Goal: Task Accomplishment & Management: Manage account settings

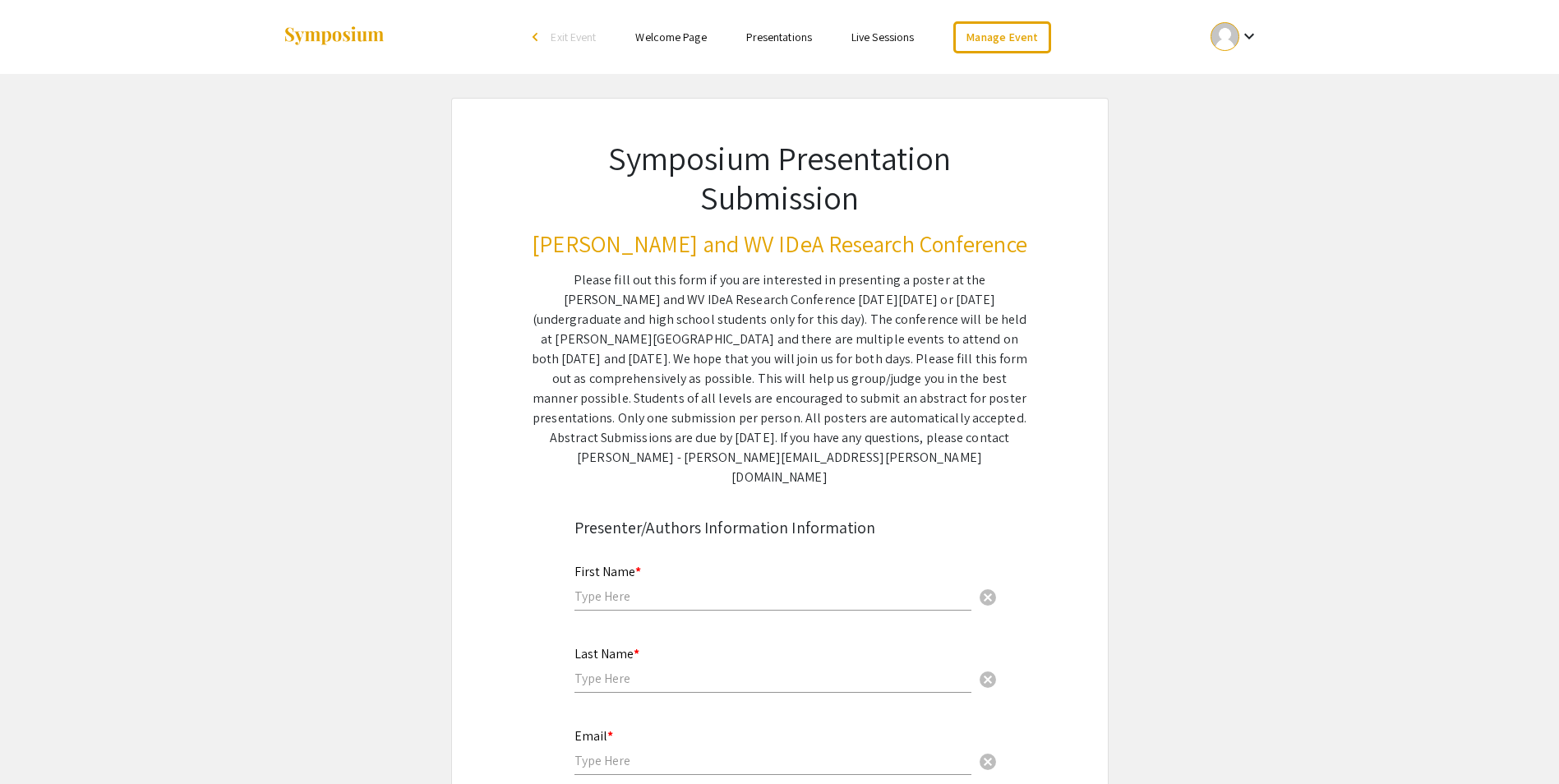
click at [1243, 35] on mat-icon "keyboard_arrow_down" at bounding box center [1249, 36] width 19 height 19
click at [1222, 167] on button "Sign out" at bounding box center [1243, 160] width 101 height 40
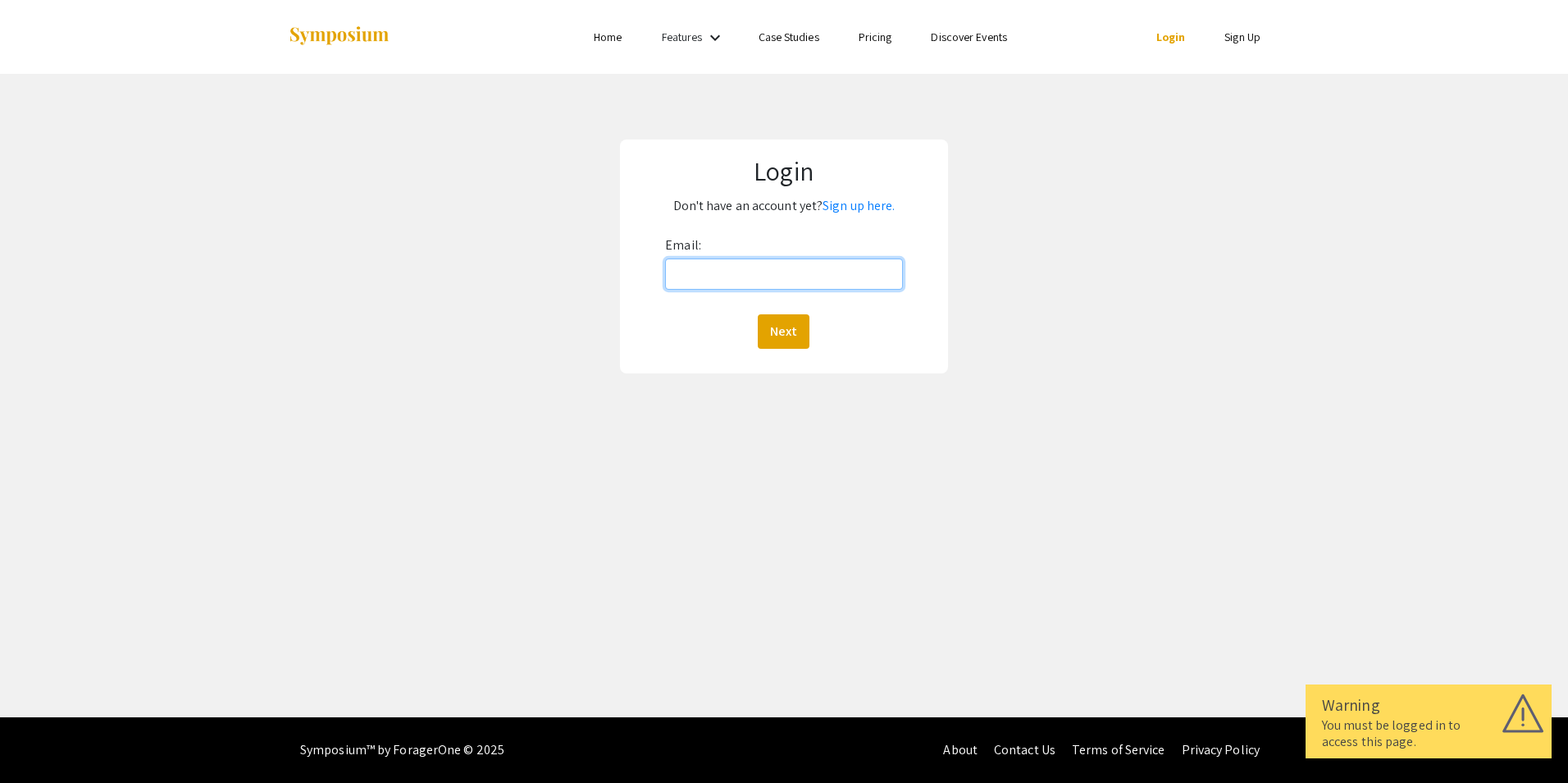
click at [703, 276] on input "Email:" at bounding box center [783, 274] width 237 height 31
type input "[PERSON_NAME][EMAIL_ADDRESS][PERSON_NAME][DOMAIN_NAME]"
click at [764, 334] on button "Next" at bounding box center [783, 332] width 51 height 35
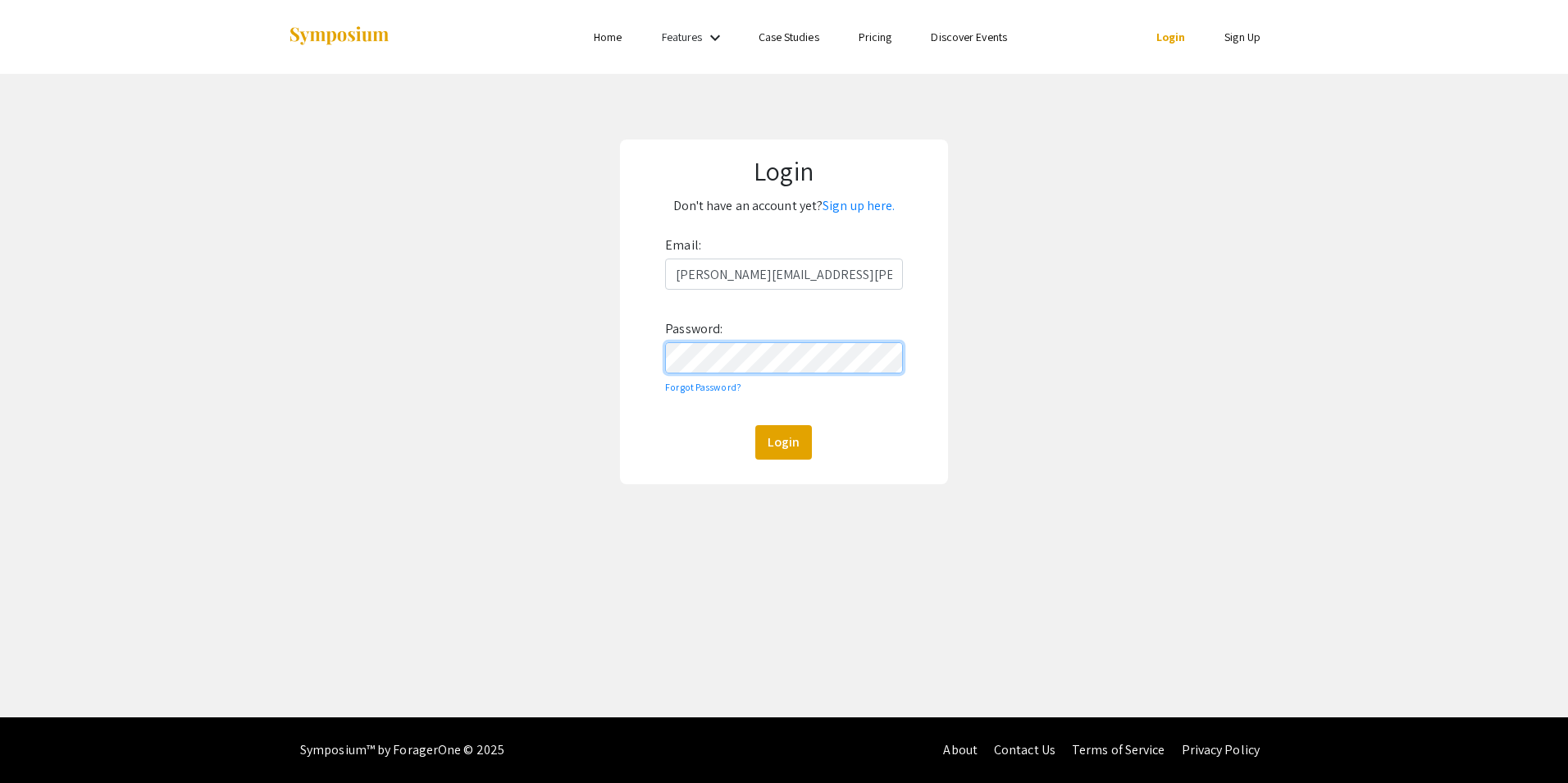
click at [755, 425] on button "Login" at bounding box center [784, 443] width 57 height 35
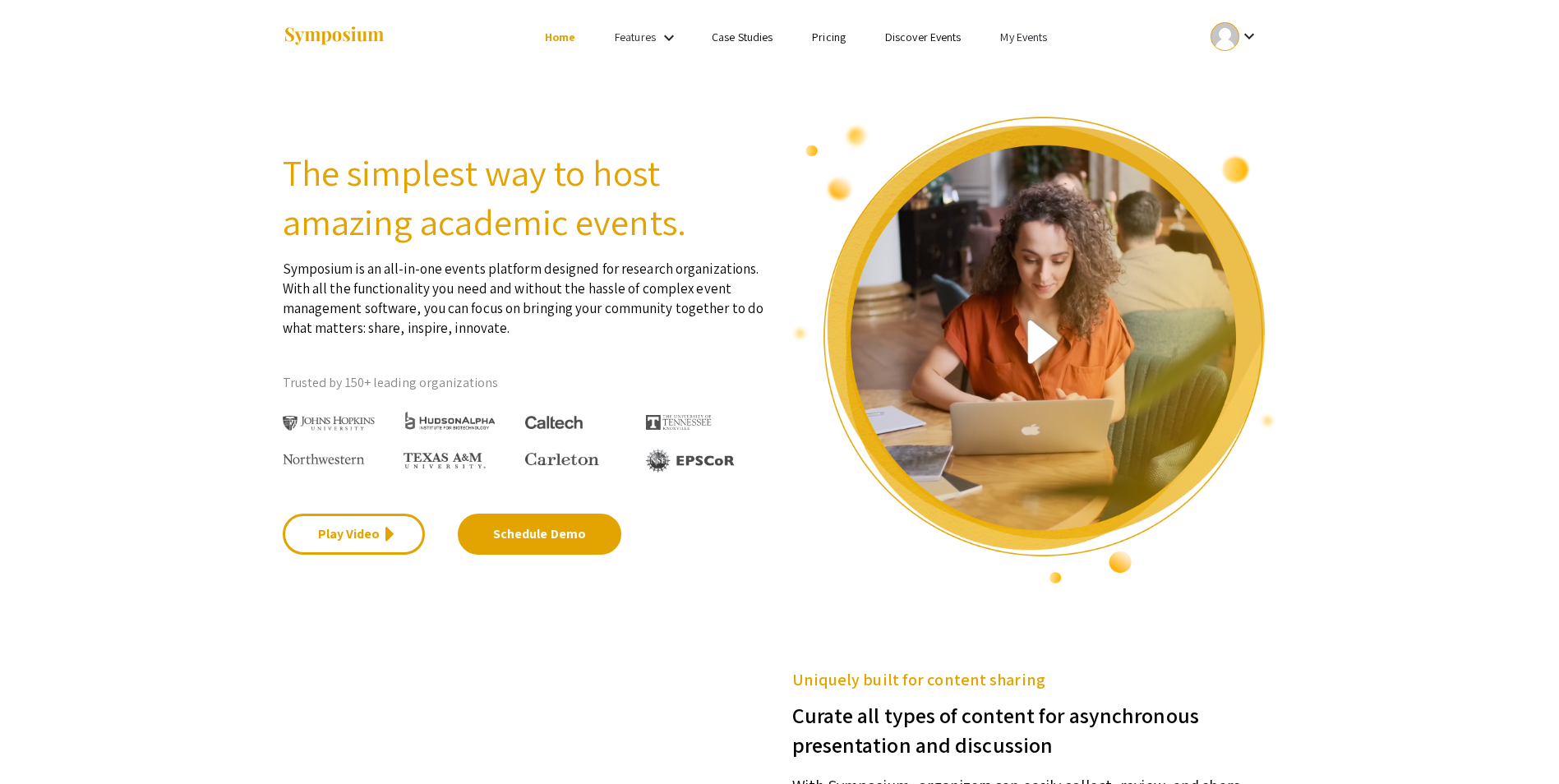
click at [1040, 29] on li "My Events" at bounding box center [1023, 37] width 86 height 19
click at [1029, 39] on div at bounding box center [780, 392] width 1559 height 784
click at [1024, 33] on link "My Events" at bounding box center [1024, 37] width 46 height 15
click at [1037, 71] on button "Events I've organized" at bounding box center [1050, 73] width 140 height 40
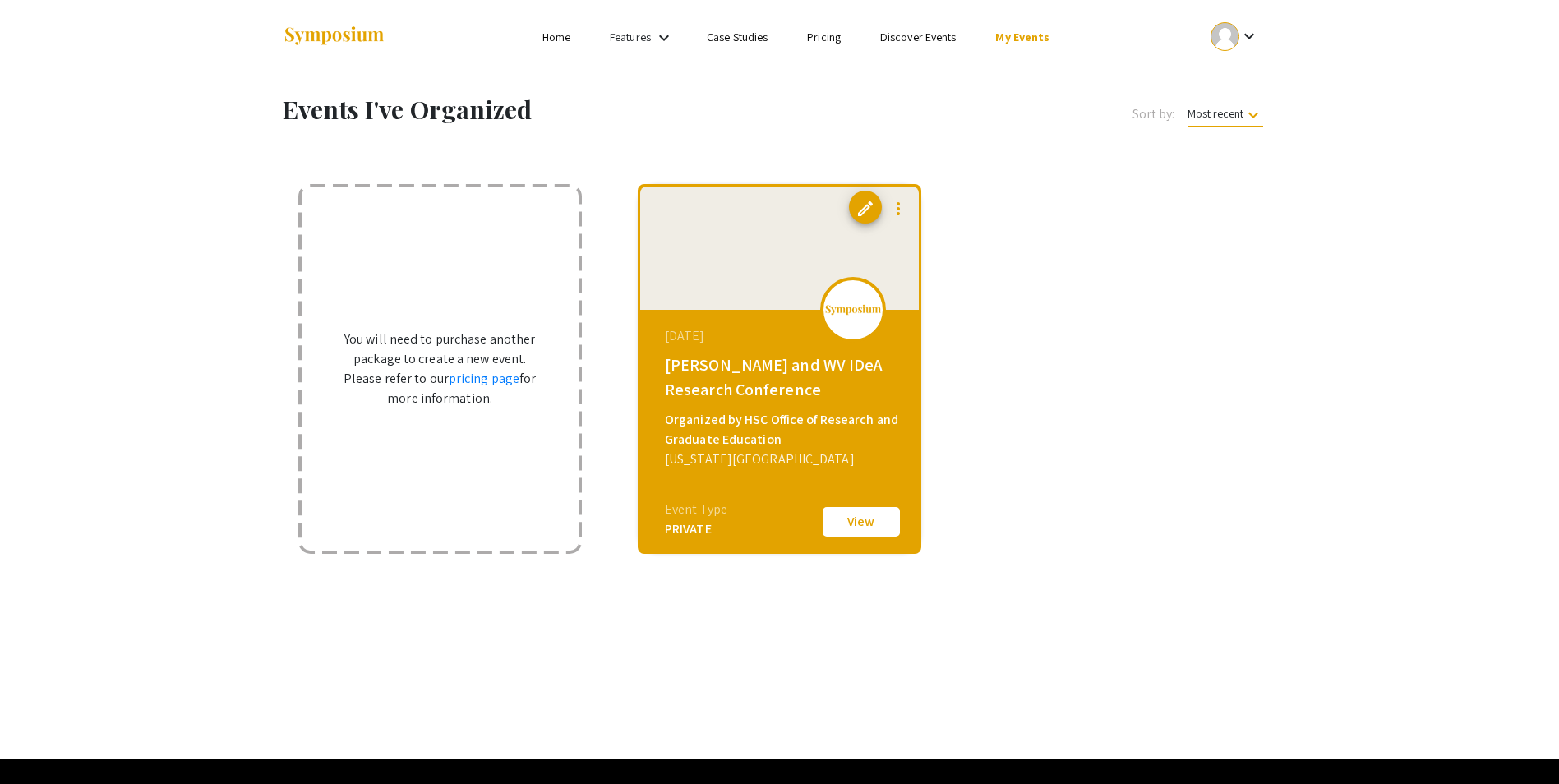
click at [781, 410] on div "Organized by HSC Office of Research and Graduate Education" at bounding box center [781, 429] width 233 height 40
click at [834, 507] on button "View" at bounding box center [861, 522] width 82 height 35
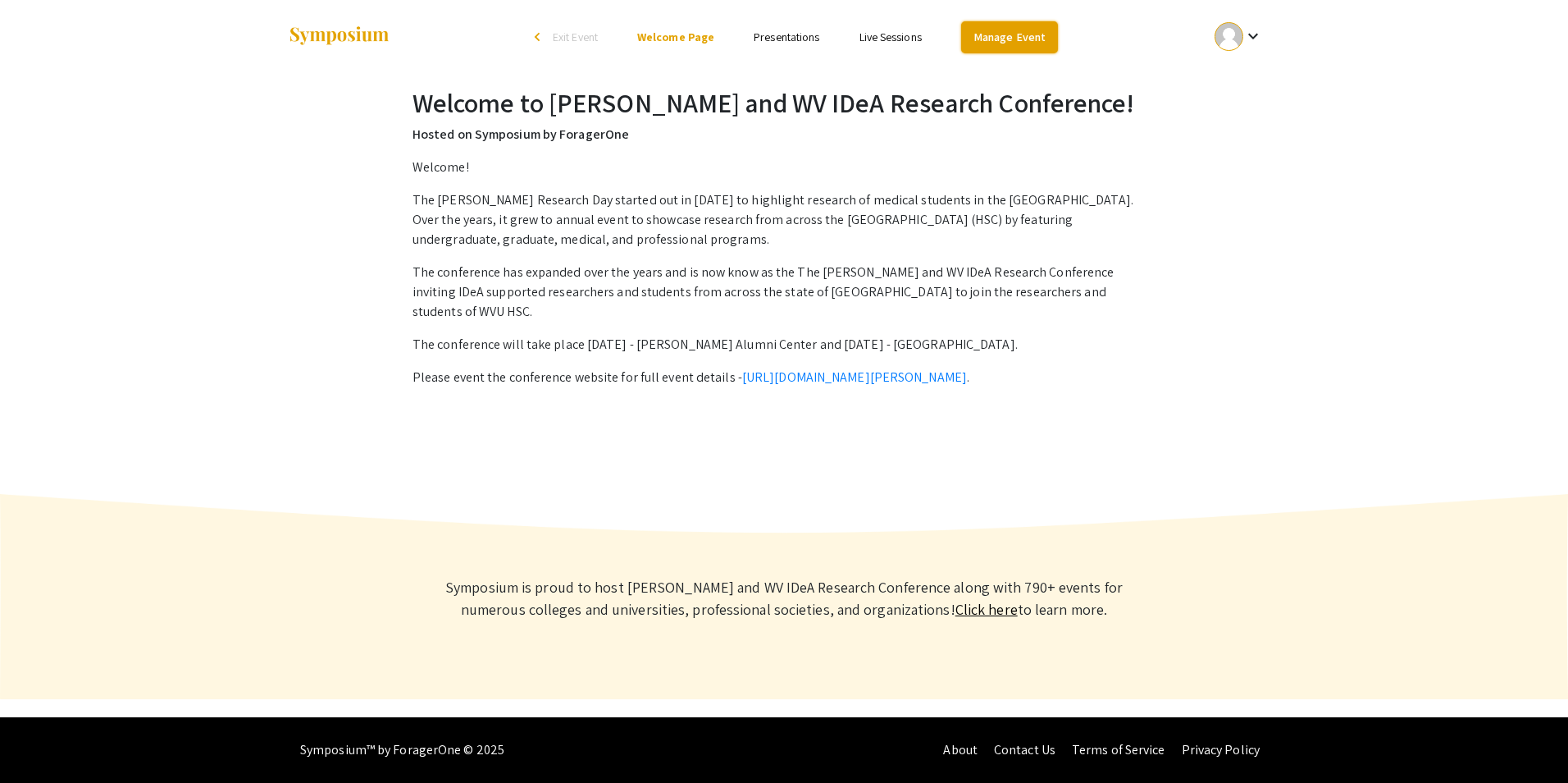
click at [1005, 39] on link "Manage Event" at bounding box center [1010, 37] width 97 height 32
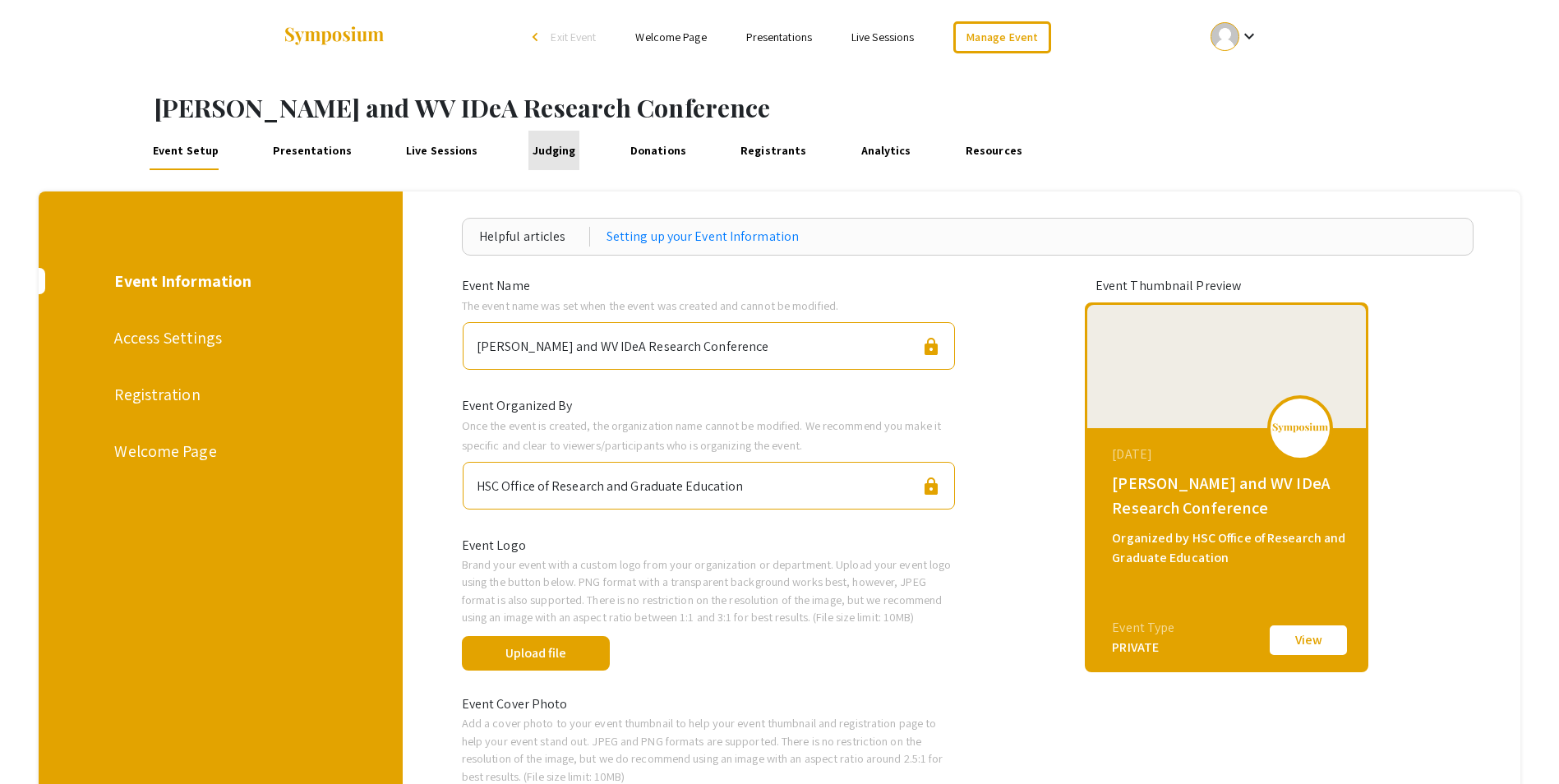
click at [544, 154] on link "Judging" at bounding box center [554, 150] width 51 height 40
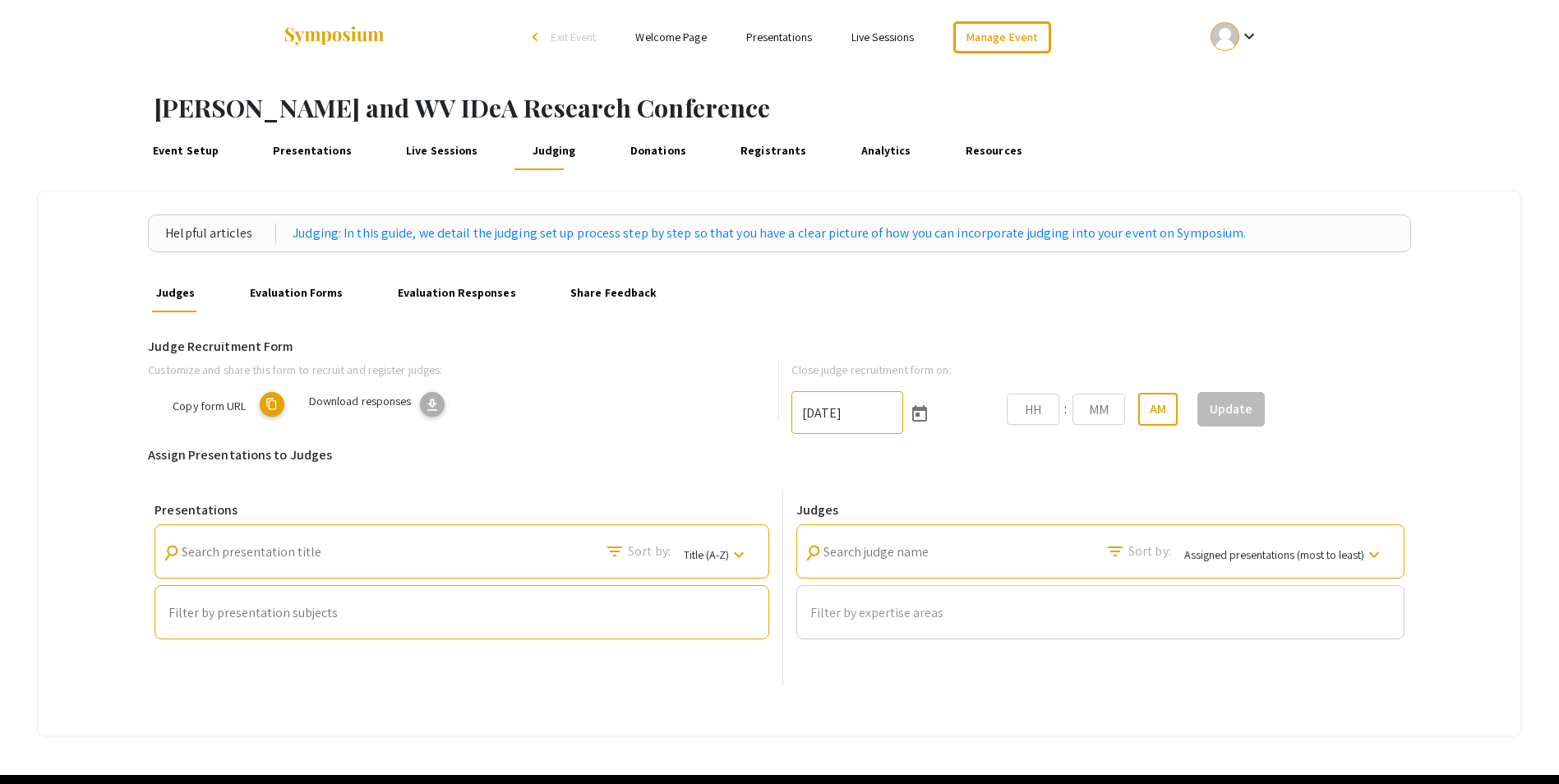
type input "9/26/2025"
type input "11"
type input "59"
click at [223, 401] on span "Customize form" at bounding box center [187, 406] width 77 height 15
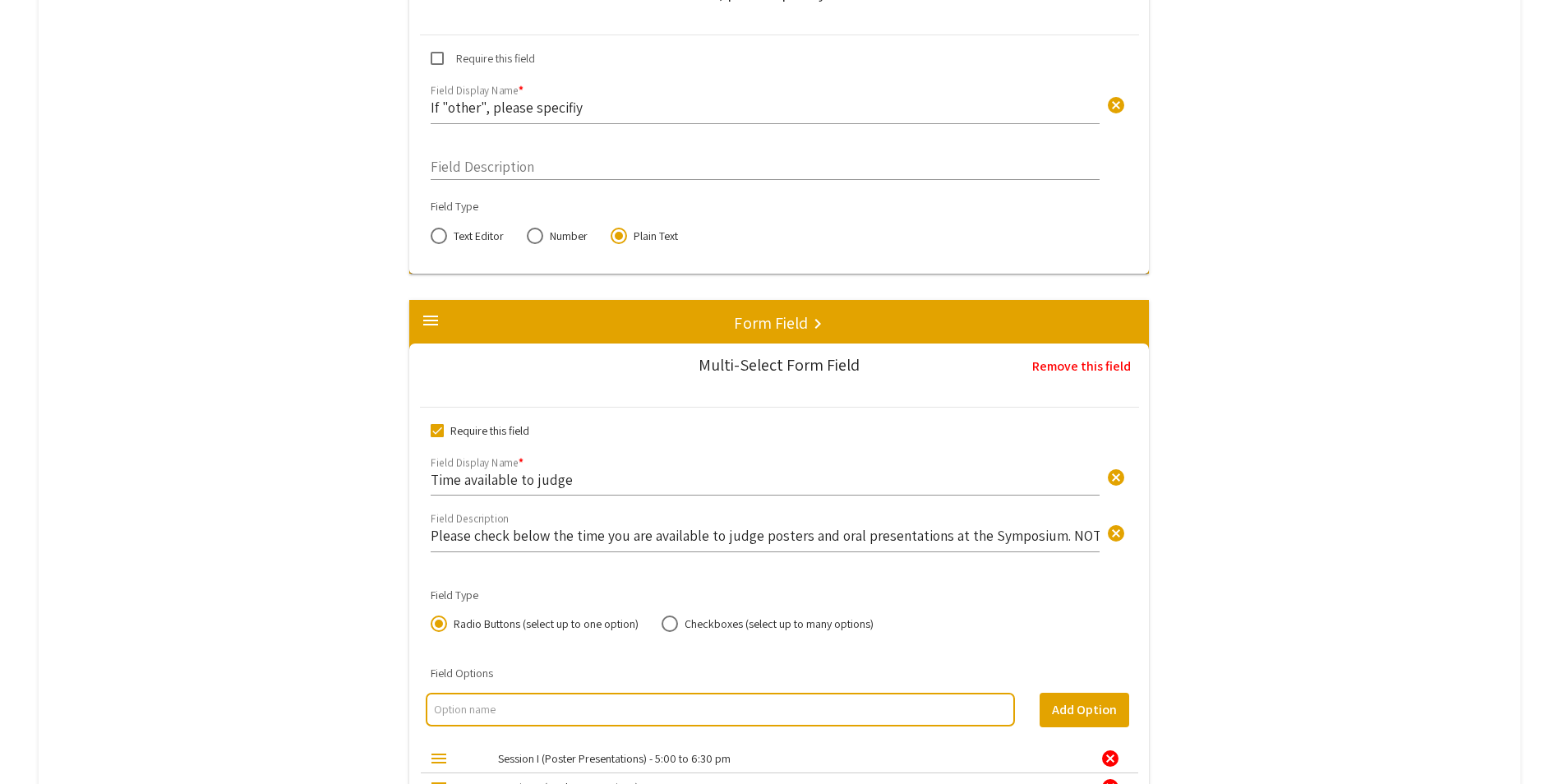
scroll to position [3614, 0]
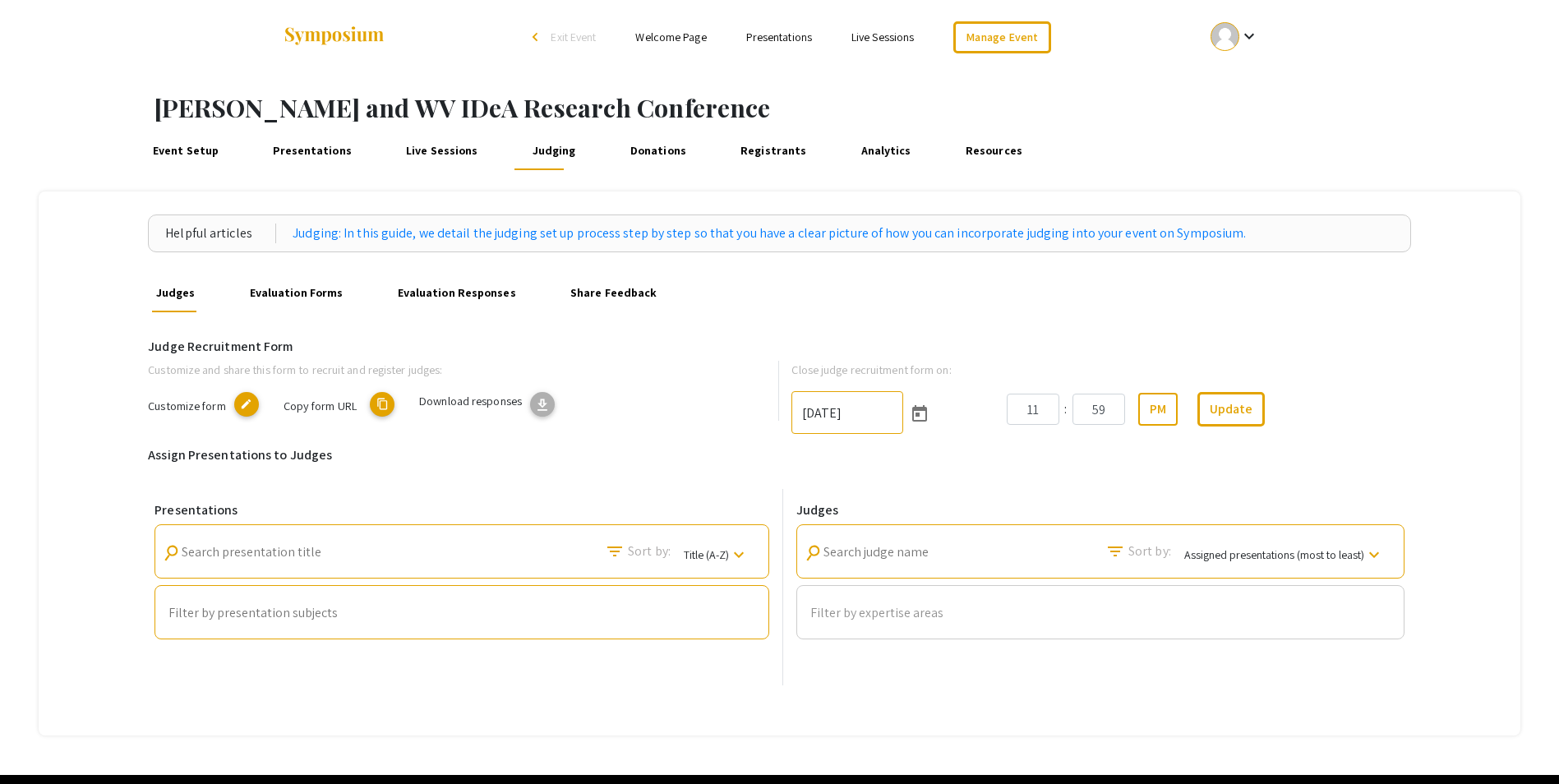
click at [329, 407] on span "Copy form URL" at bounding box center [321, 406] width 74 height 15
click at [194, 404] on span "Customize form" at bounding box center [187, 406] width 77 height 15
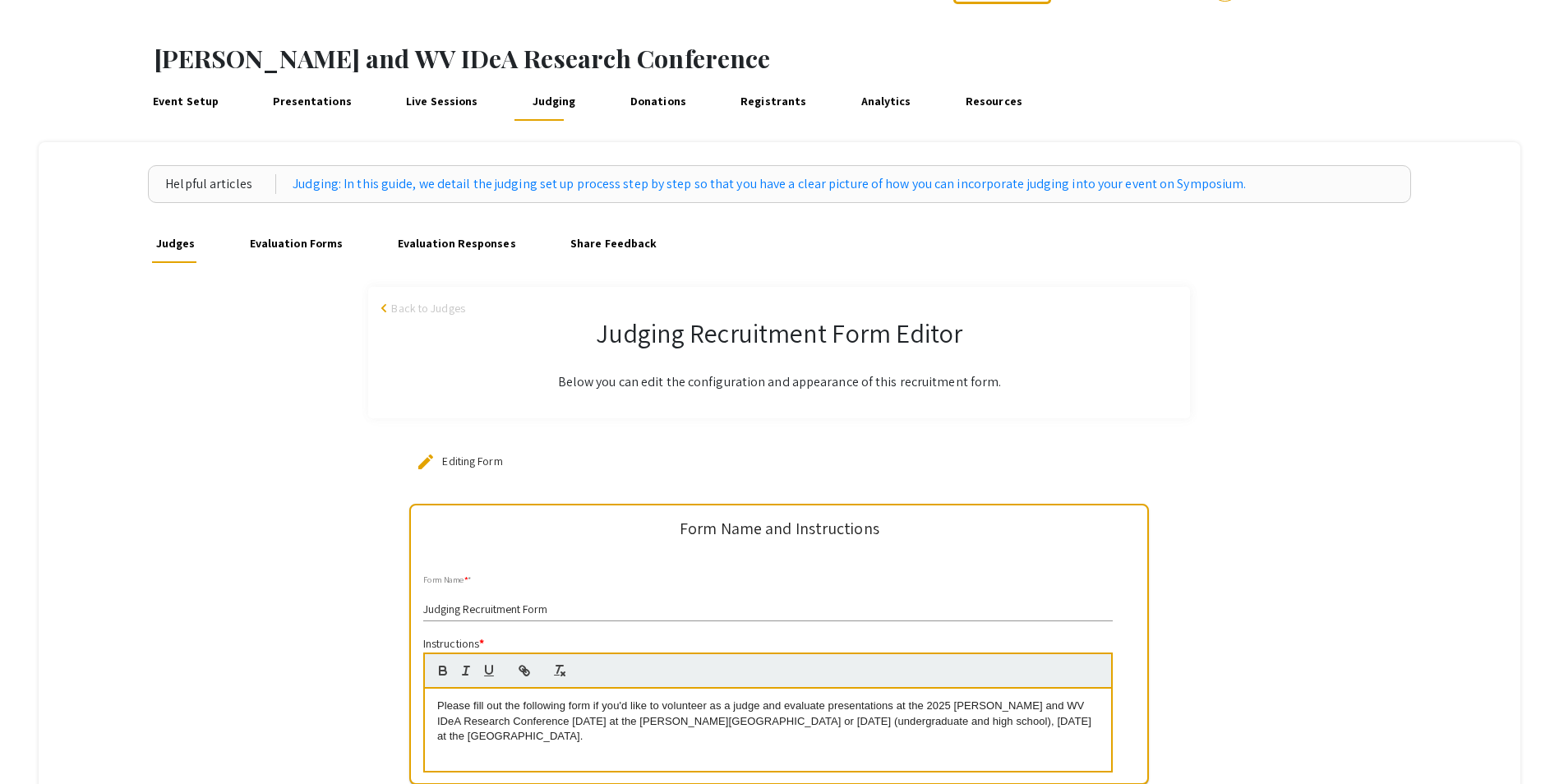
scroll to position [247, 0]
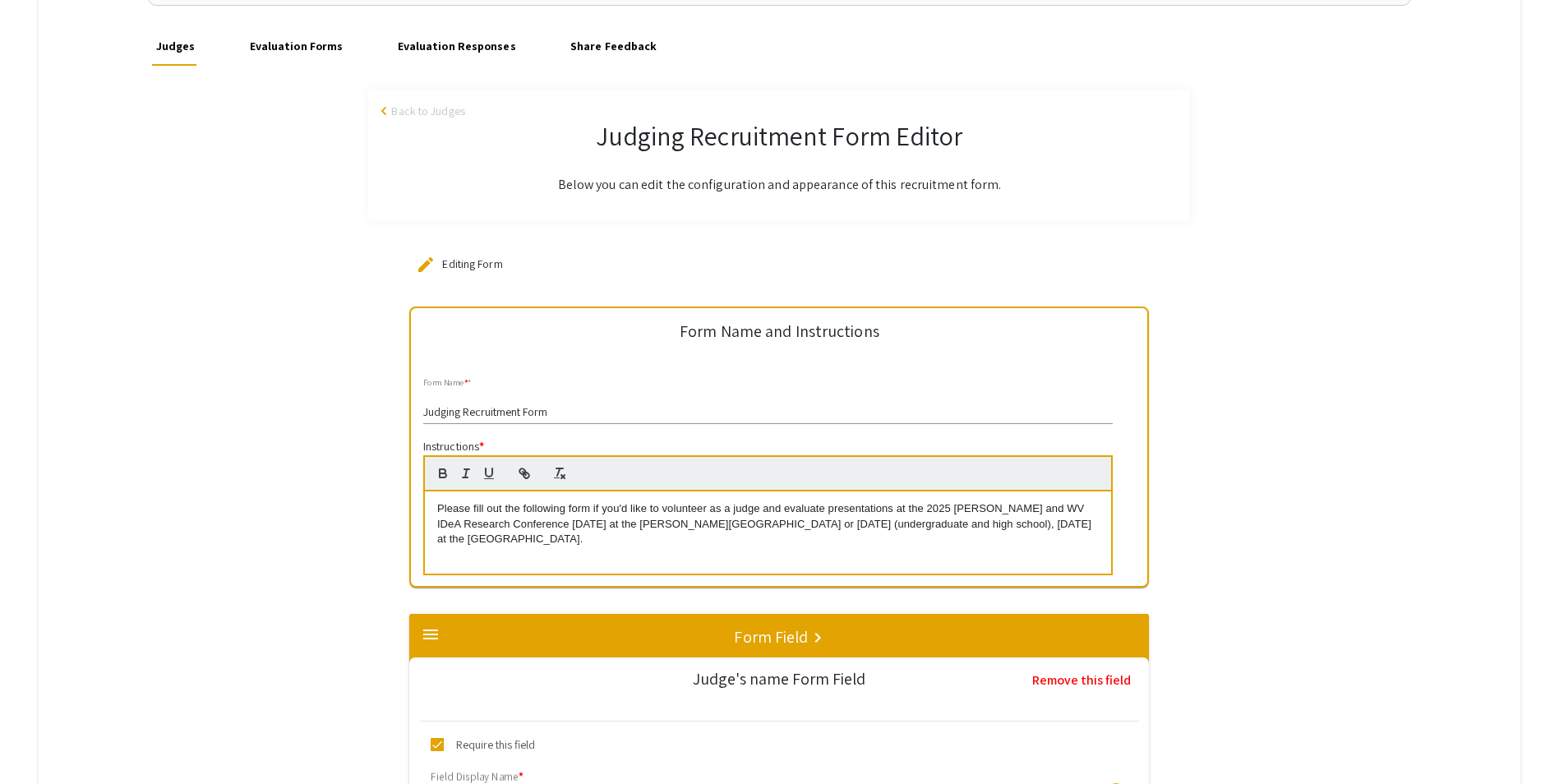
drag, startPoint x: 596, startPoint y: 504, endPoint x: 632, endPoint y: 466, distance: 52.3
click at [599, 501] on p "Please fill out the following form if you'd like to volunteer as a judge and ev…" at bounding box center [767, 524] width 661 height 45
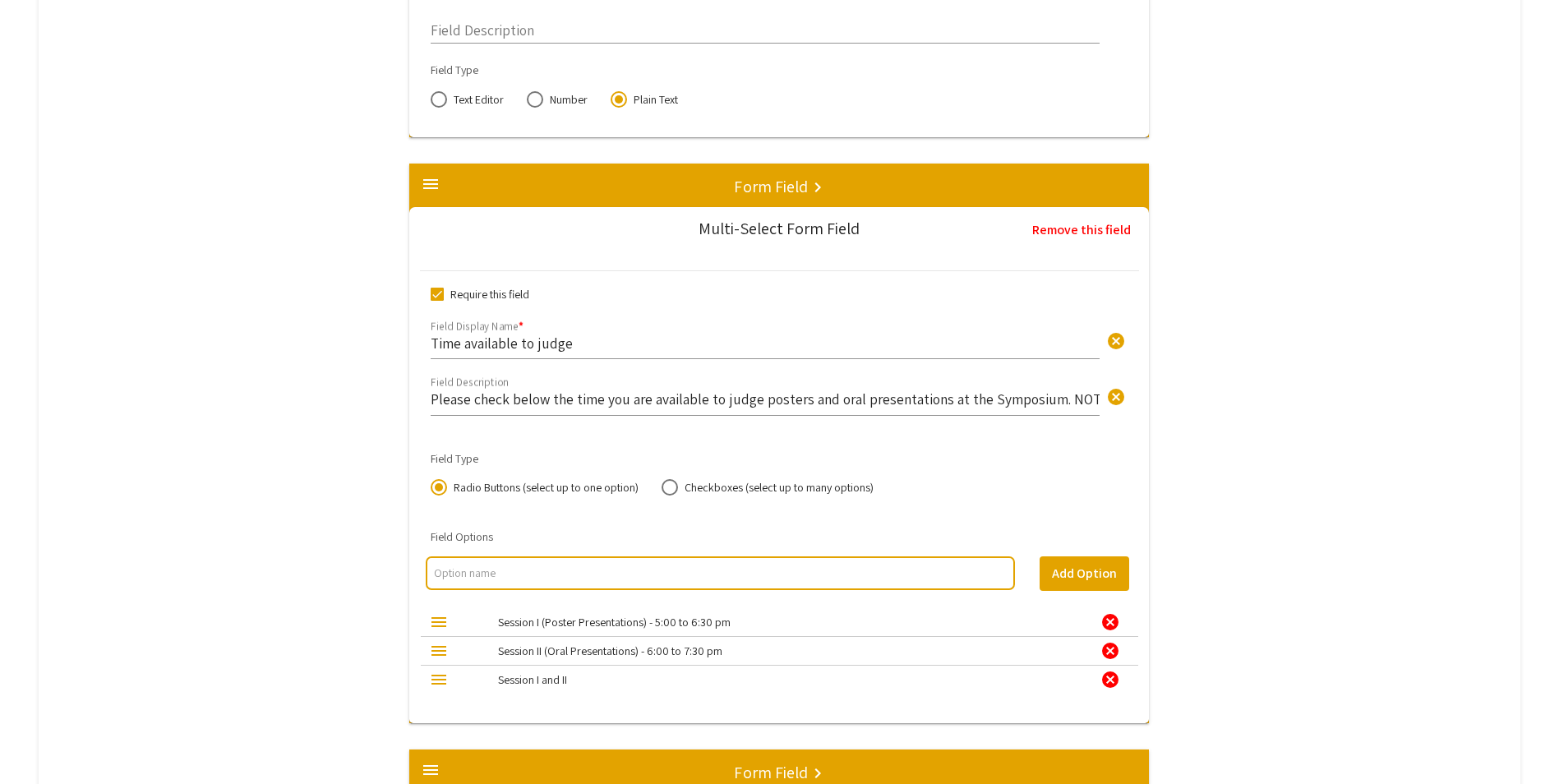
scroll to position [3779, 0]
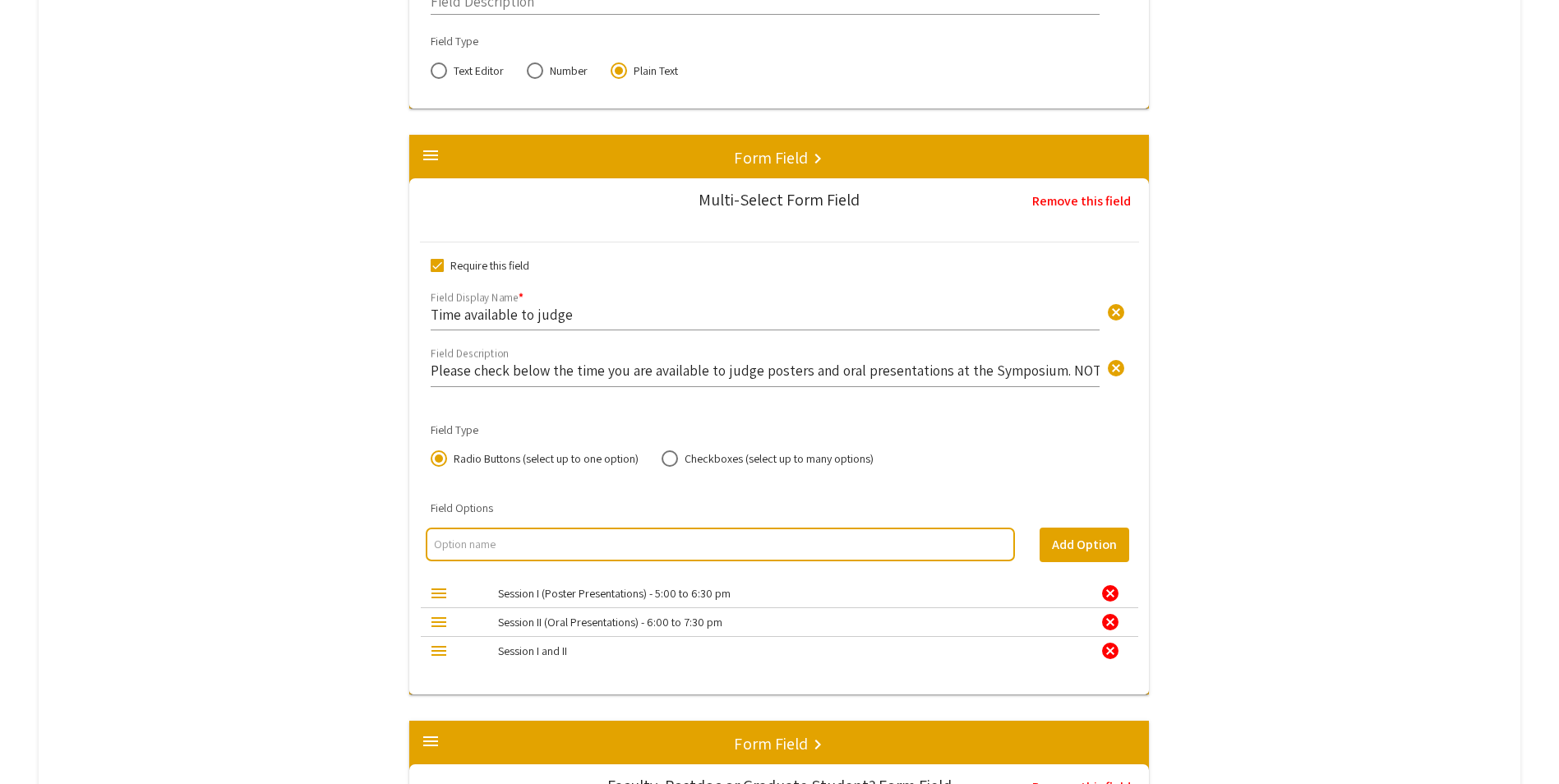
click at [1114, 593] on div "cancel" at bounding box center [1110, 593] width 19 height 19
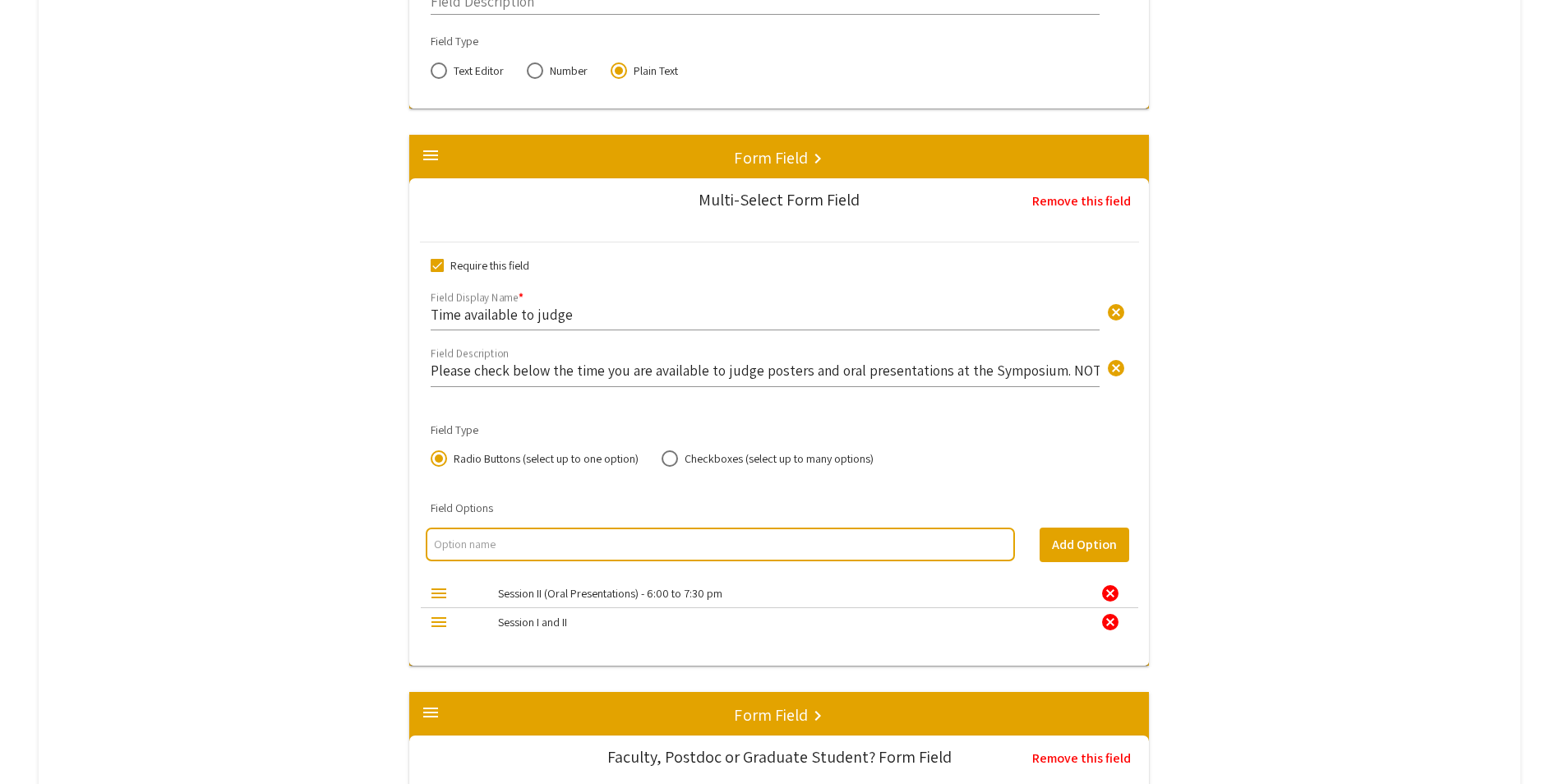
click at [1114, 594] on div "cancel" at bounding box center [1110, 593] width 19 height 19
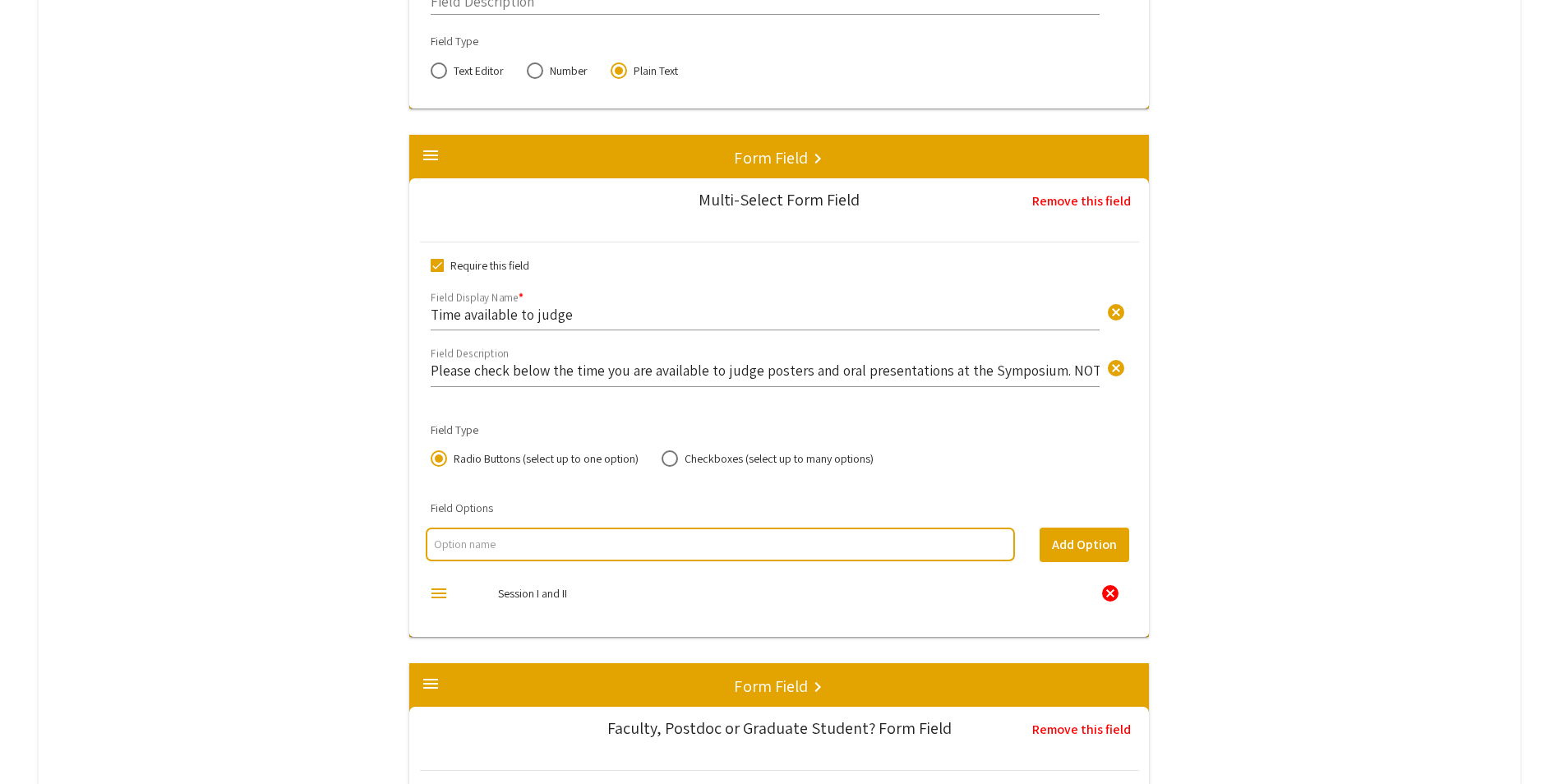
click at [1114, 594] on div "cancel" at bounding box center [1110, 593] width 19 height 19
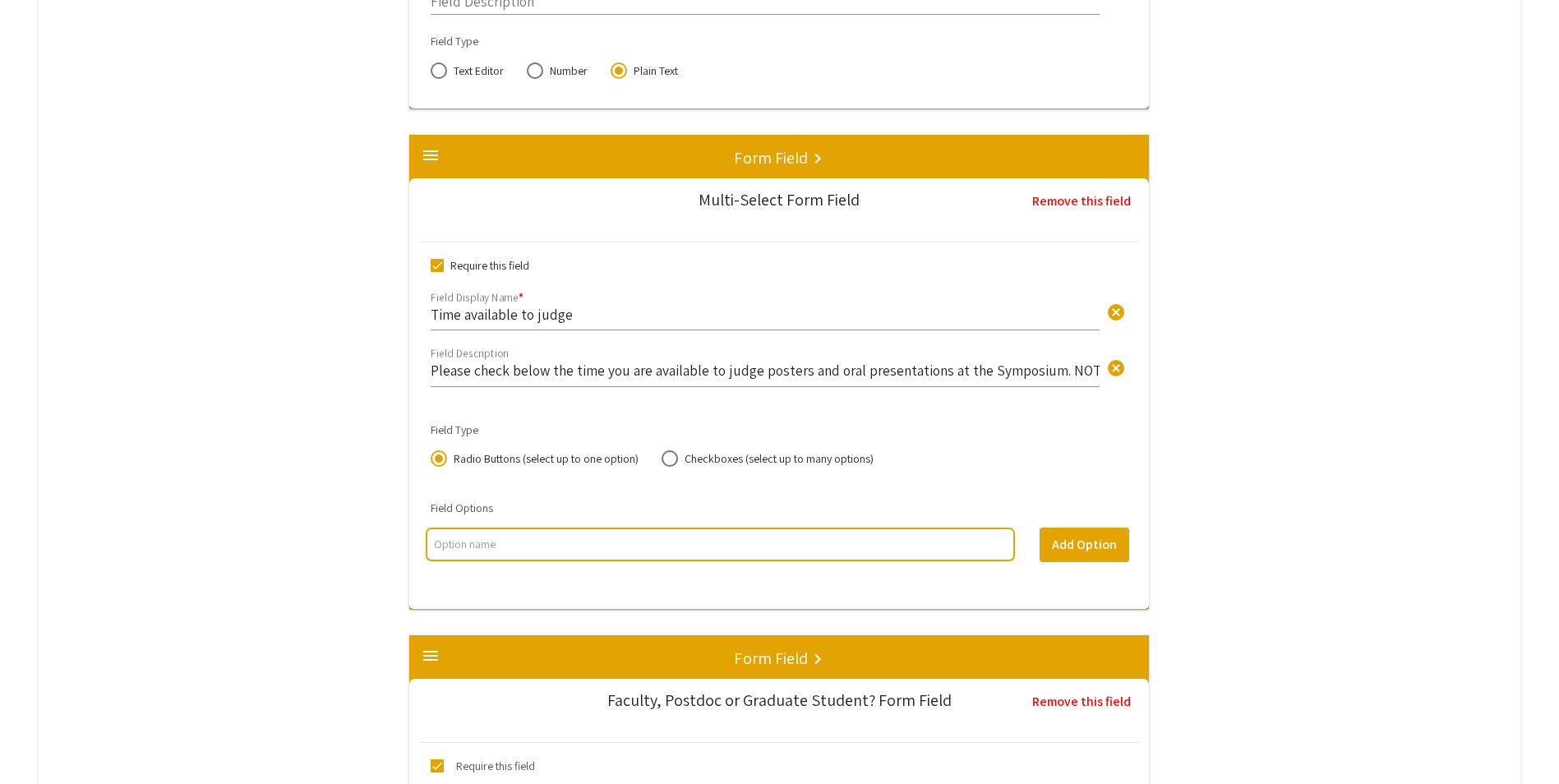
click at [606, 538] on input "multi select option input" at bounding box center [719, 543] width 572 height 16
type input "Second Session:"
click at [606, 538] on input "Second Session:" at bounding box center [719, 543] width 572 height 16
type input "Second Session: 1:30-2:45 PM - M.D., D.D.S, Pharm.D, Residents and Fellows"
click at [1070, 553] on button "Add Option" at bounding box center [1085, 545] width 89 height 35
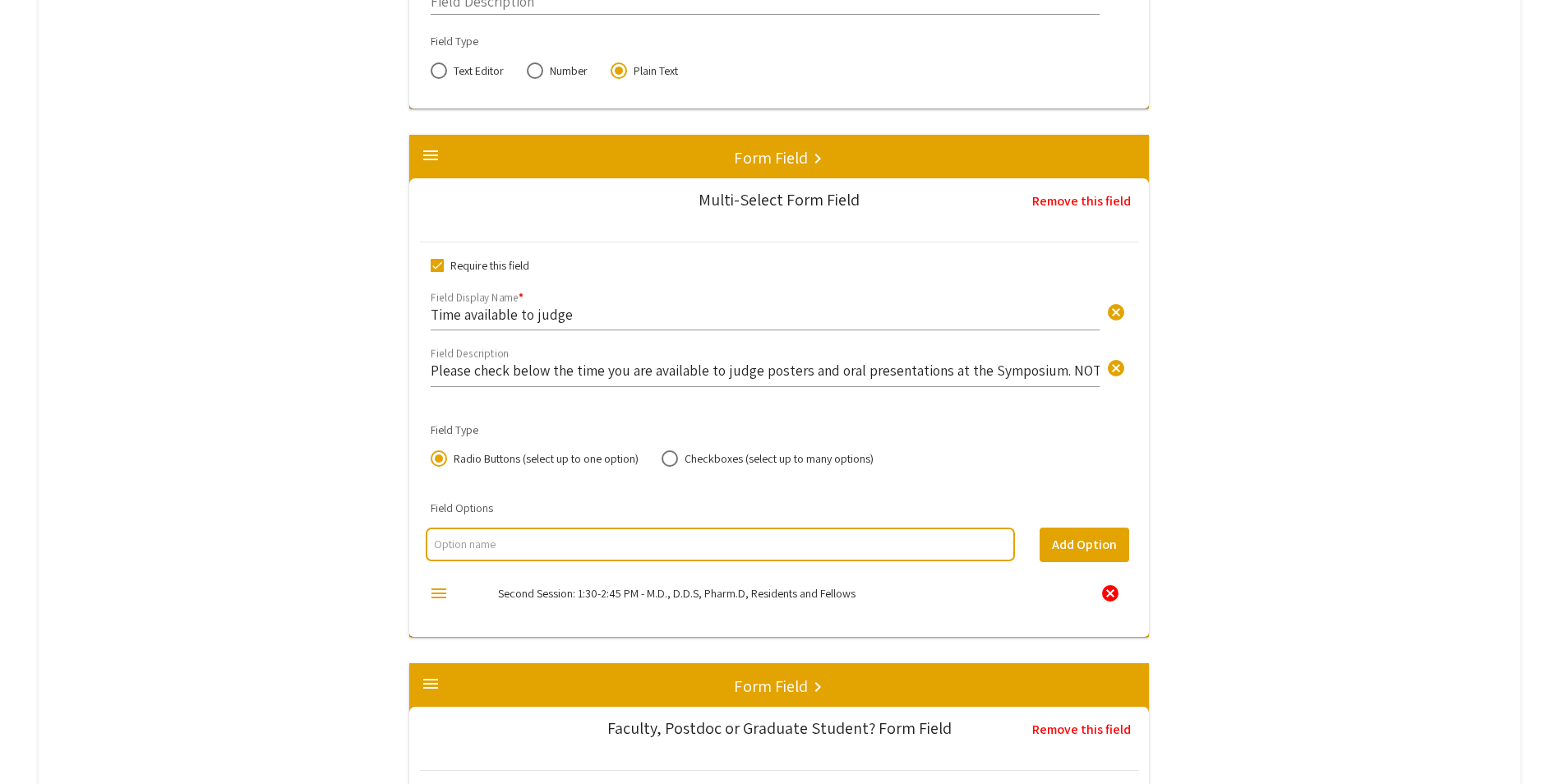
click at [809, 585] on div "Second Session: 1:30-2:45 PM - M.D., D.D.S, Pharm.D, Residents and Fellows" at bounding box center [780, 592] width 589 height 16
click at [809, 586] on mat-label "Second Session: 1:30-2:45 PM - M.D., D.D.S, Pharm.D, Residents and Fellows" at bounding box center [676, 592] width 357 height 15
click at [806, 594] on mat-label "Second Session: 1:30-2:45 PM - M.D., D.D.S, Pharm.D, Residents and Fellows" at bounding box center [676, 592] width 357 height 15
drag, startPoint x: 513, startPoint y: 590, endPoint x: 513, endPoint y: 581, distance: 9.0
click at [513, 589] on mat-label "Second Session: 1:30-2:45 PM - M.D., D.D.S, Pharm.D, Residents and Fellows" at bounding box center [676, 592] width 357 height 15
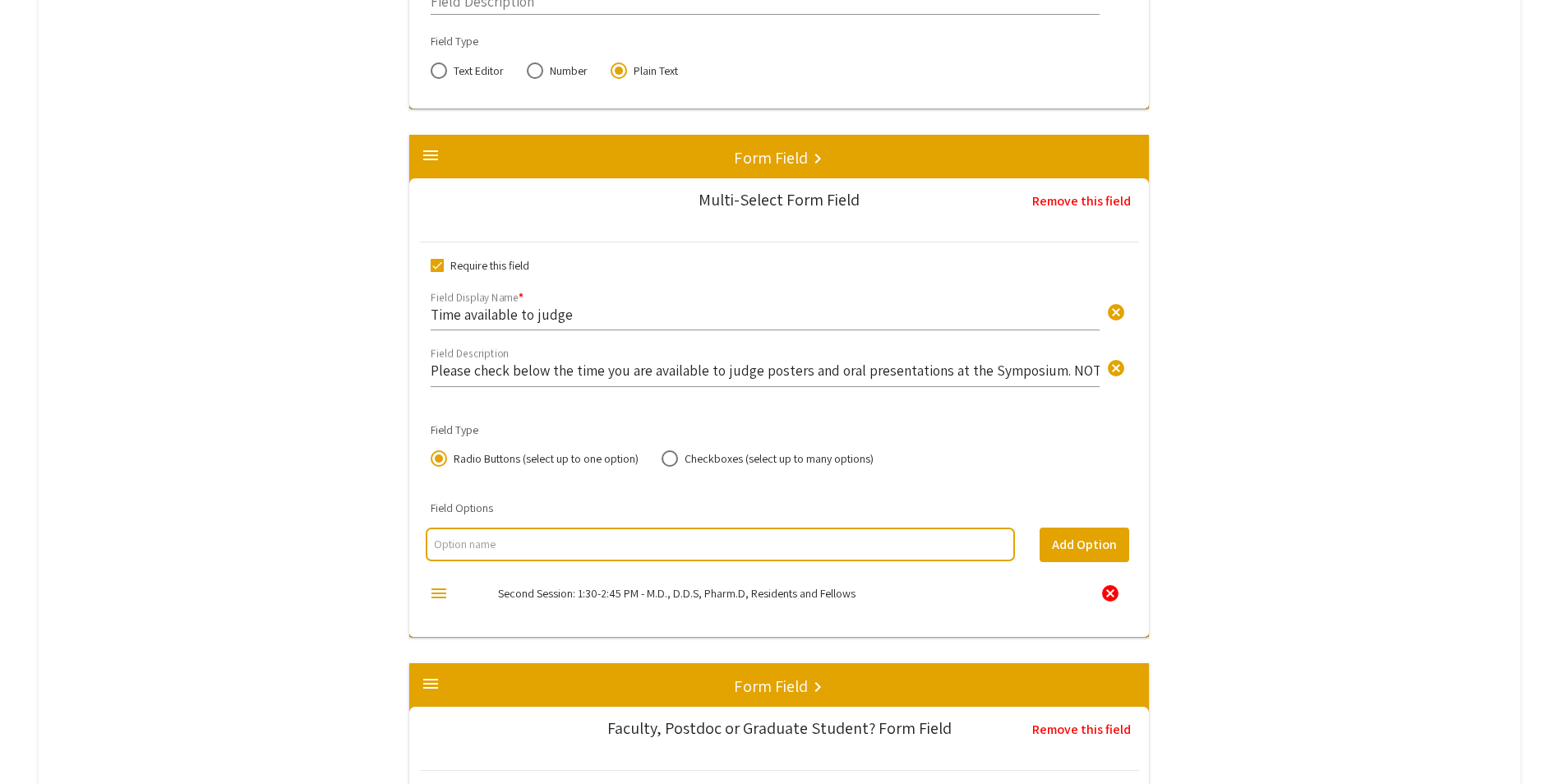
click at [513, 530] on div at bounding box center [720, 544] width 589 height 34
click at [510, 541] on input "multi select option input" at bounding box center [719, 543] width 572 height 16
type input "First Session: 12:15-1:30 PM - Masters, PhD students, Postdoctoral Trainees (Me…"
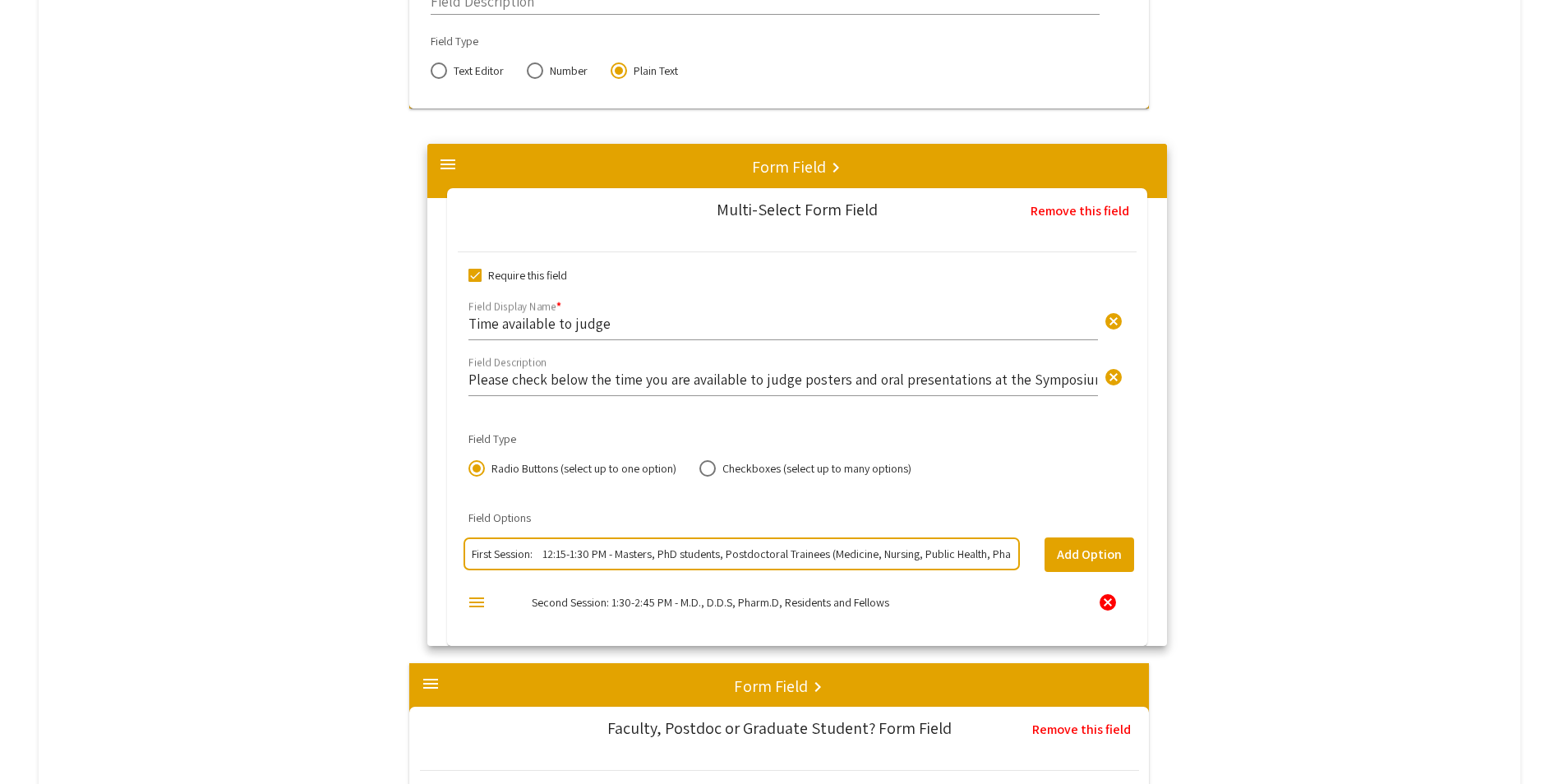
drag, startPoint x: 1012, startPoint y: 542, endPoint x: 1023, endPoint y: 551, distance: 14.2
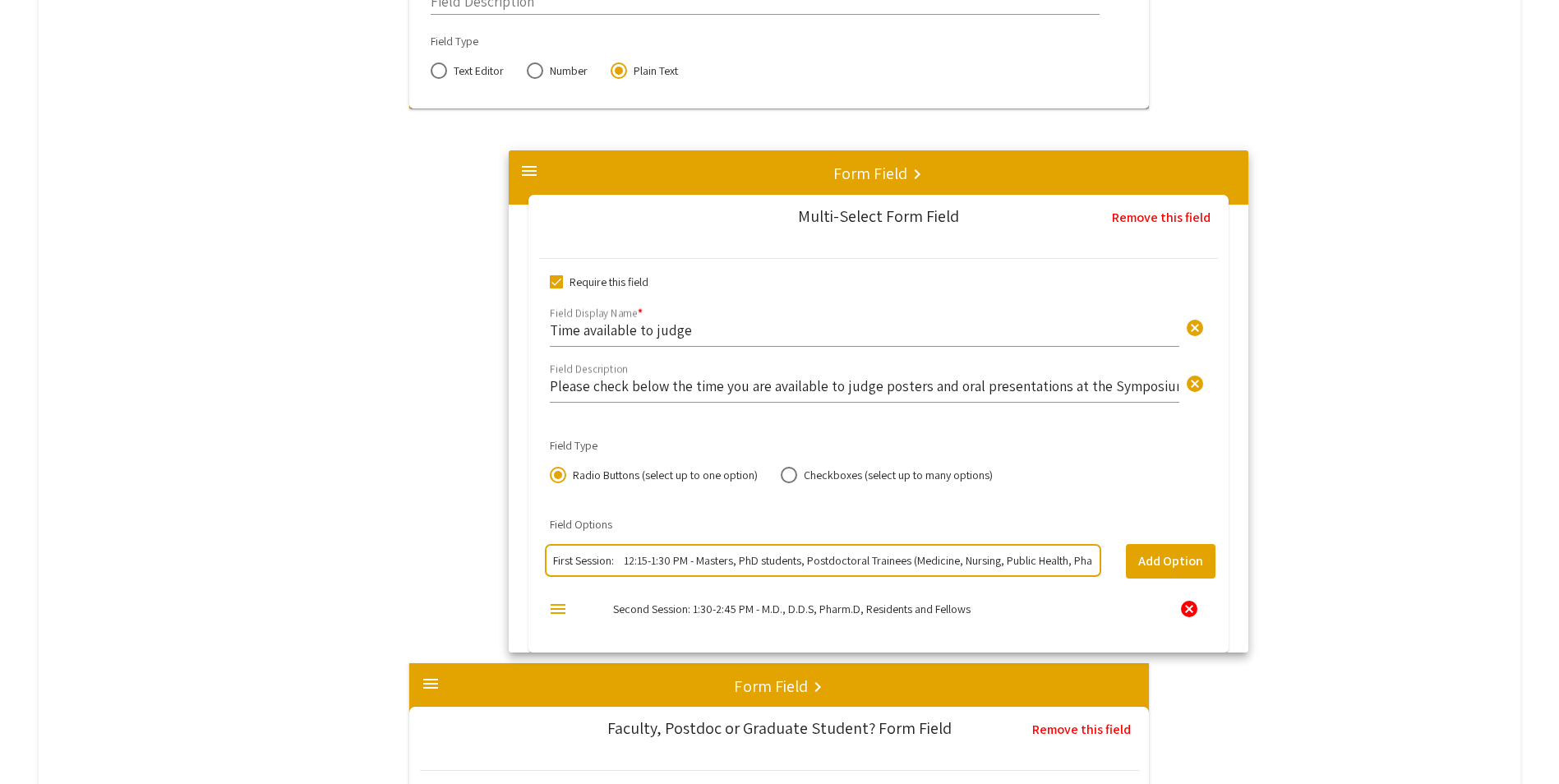
scroll to position [0, 35]
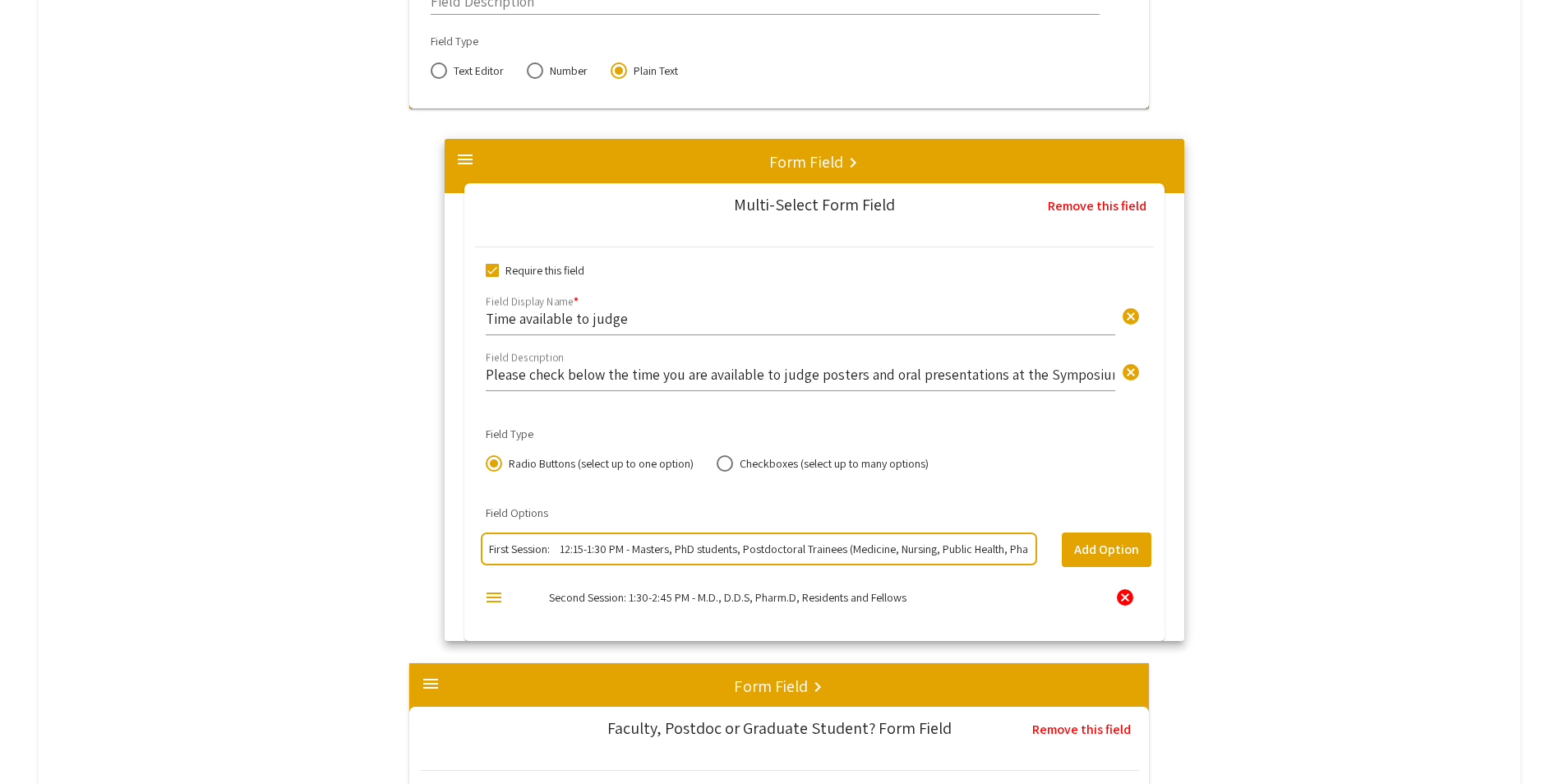
drag, startPoint x: 441, startPoint y: 541, endPoint x: 469, endPoint y: 545, distance: 28.3
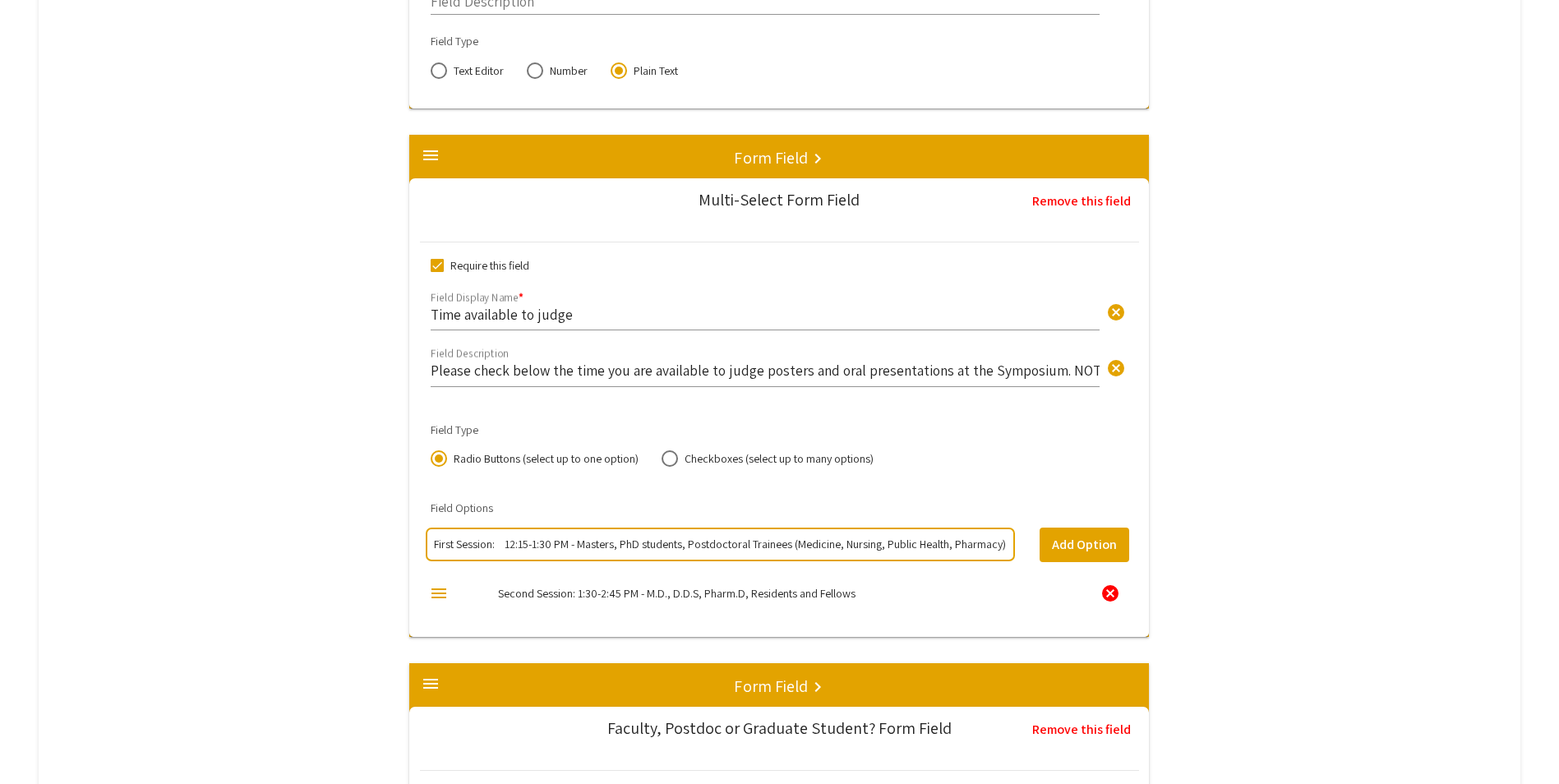
drag, startPoint x: 469, startPoint y: 545, endPoint x: 484, endPoint y: 543, distance: 15.1
click at [484, 543] on input "First Session: 12:15-1:30 PM - Masters, PhD students, Postdoctoral Trainees (Me…" at bounding box center [719, 543] width 572 height 16
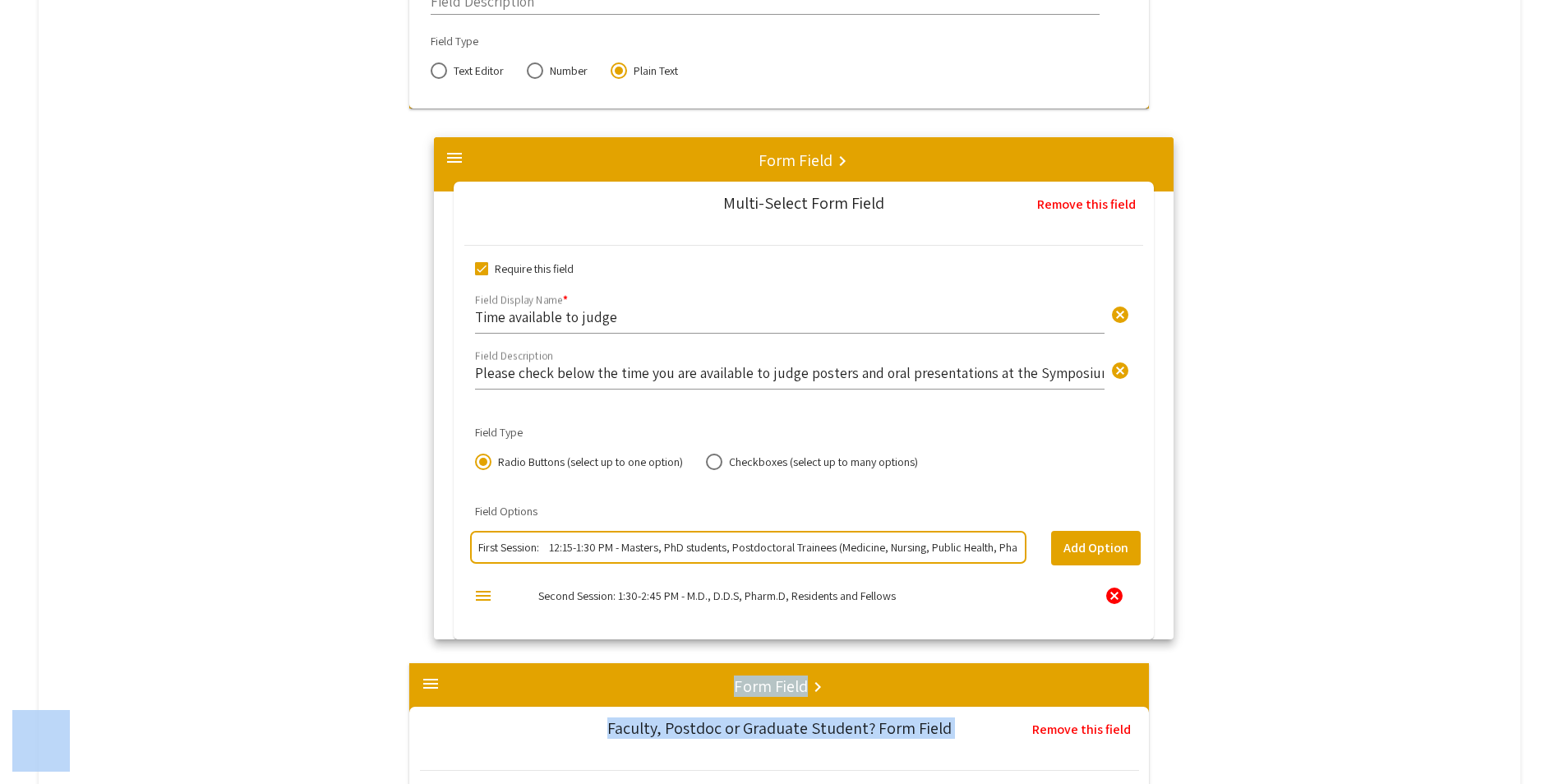
drag, startPoint x: 442, startPoint y: 544, endPoint x: 456, endPoint y: 545, distance: 14.0
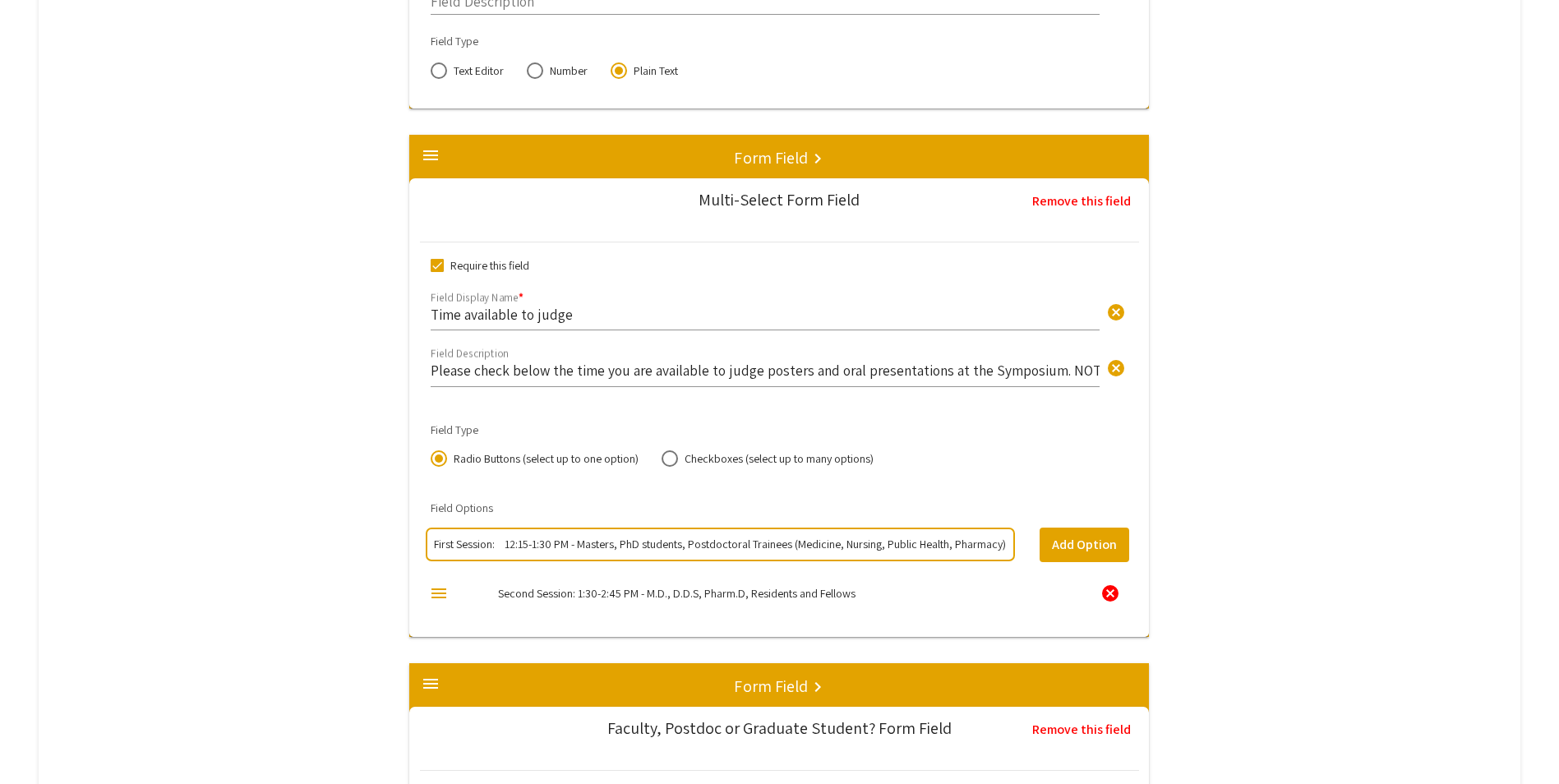
drag, startPoint x: 456, startPoint y: 545, endPoint x: 474, endPoint y: 545, distance: 18.0
click at [474, 545] on input "First Session: 12:15-1:30 PM - Masters, PhD students, Postdoctoral Trainees (Me…" at bounding box center [719, 543] width 572 height 16
click at [1076, 551] on button "Add Option" at bounding box center [1085, 545] width 89 height 35
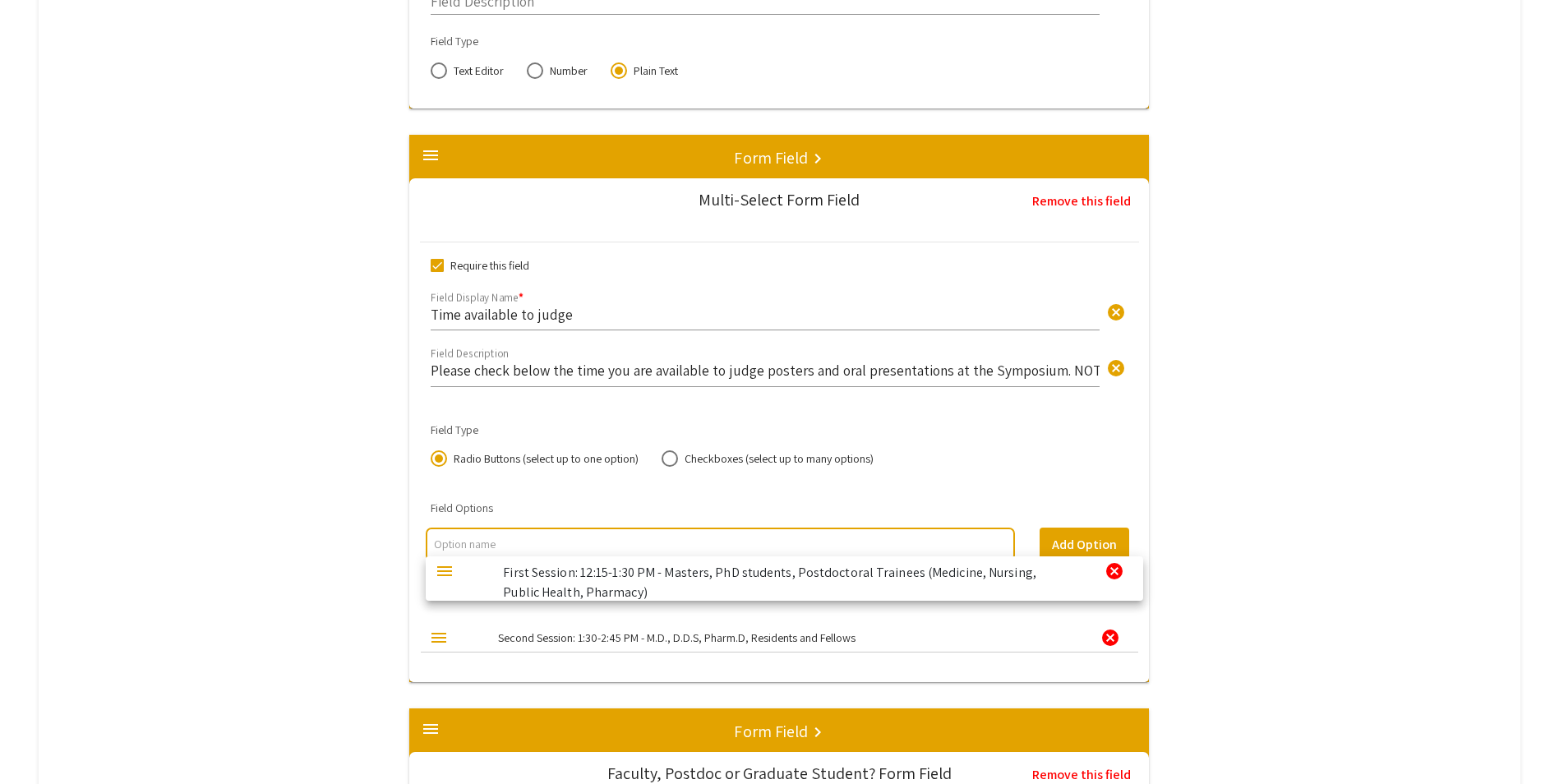
drag, startPoint x: 620, startPoint y: 639, endPoint x: 618, endPoint y: 588, distance: 51.0
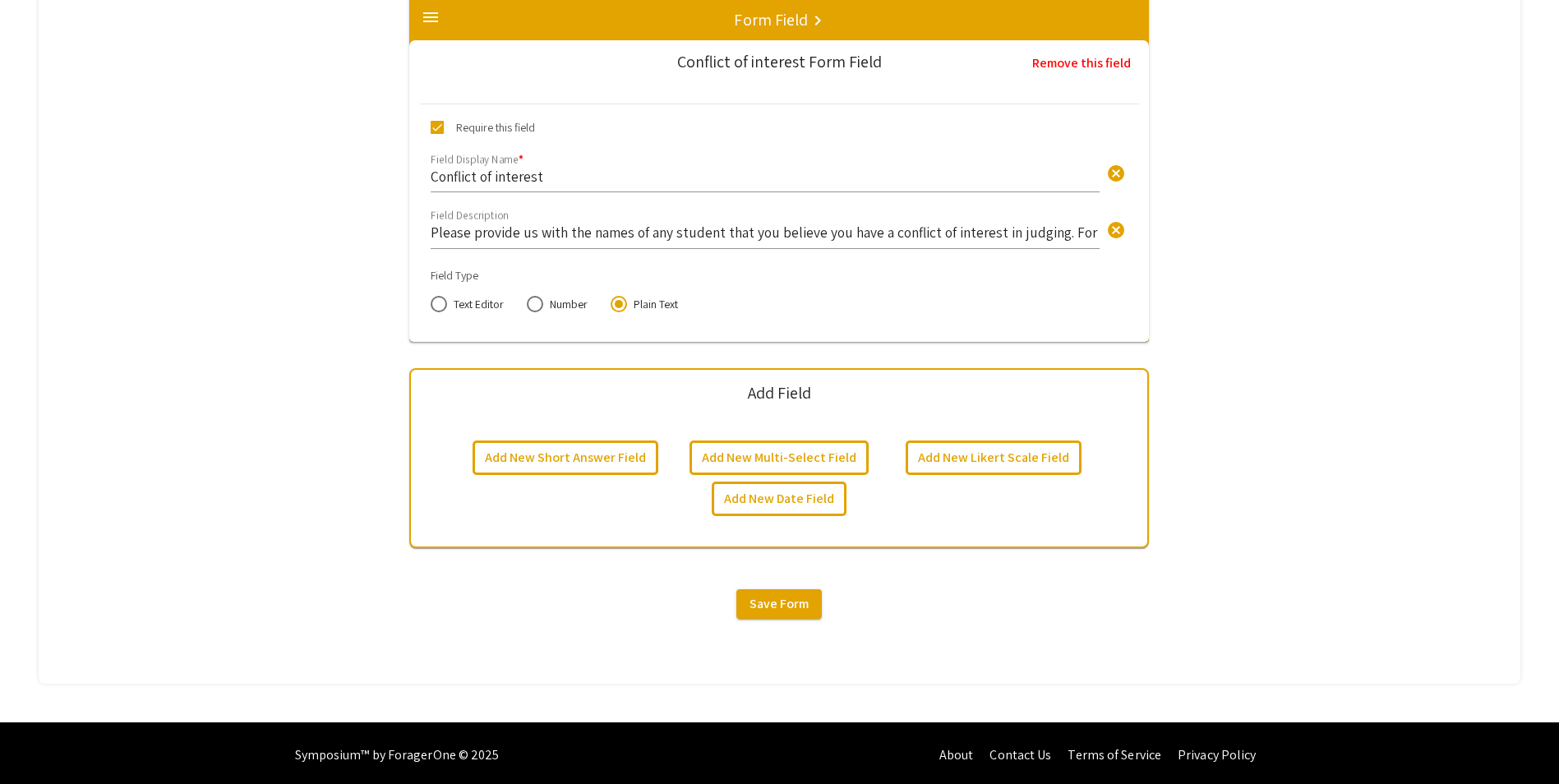
scroll to position [4866, 0]
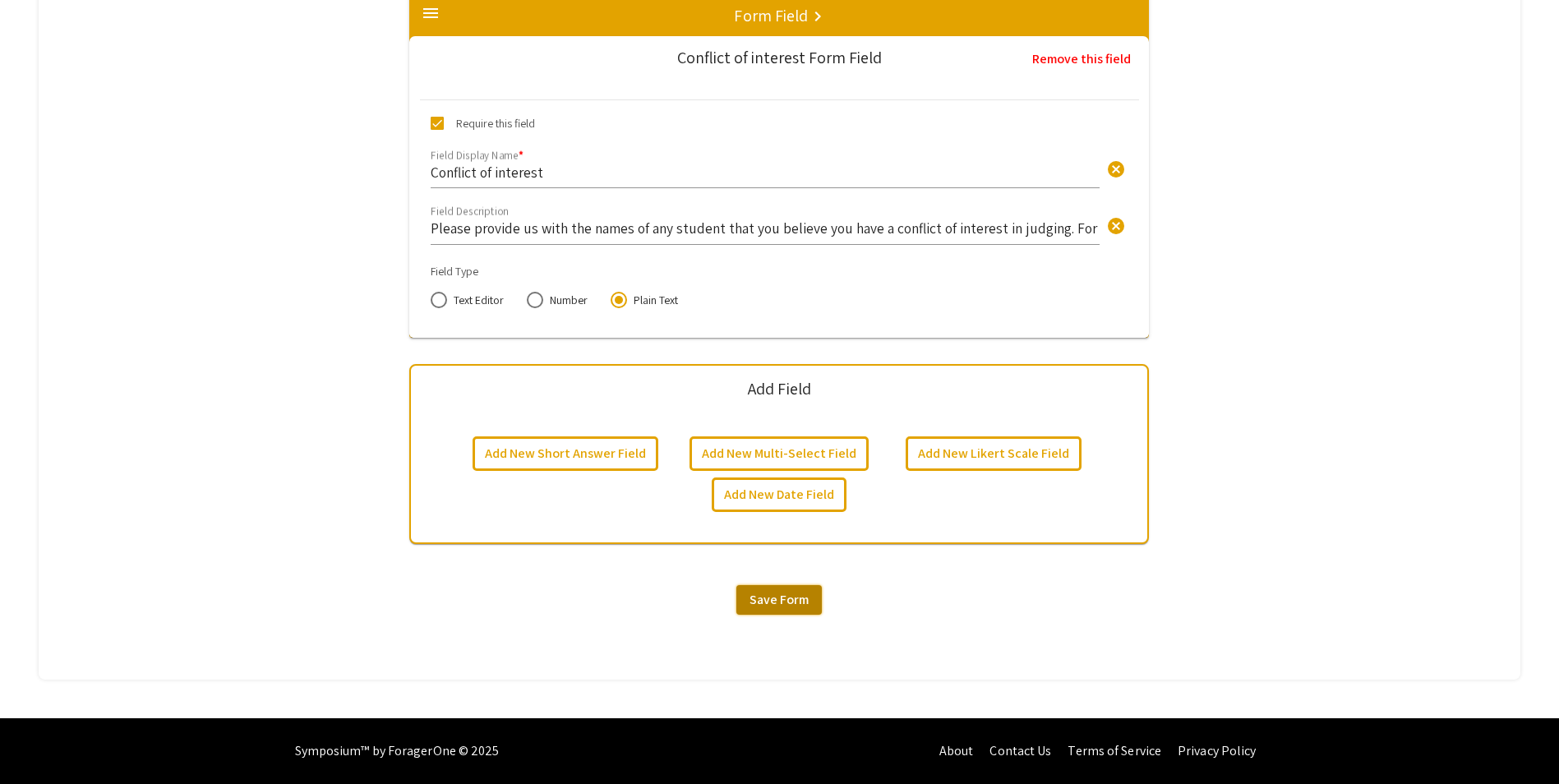
click at [747, 606] on button "Save Form" at bounding box center [779, 599] width 85 height 30
